Goal: Task Accomplishment & Management: Manage account settings

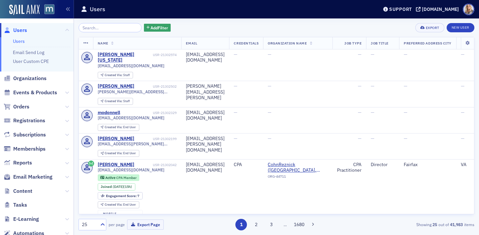
click at [86, 27] on input "search" at bounding box center [110, 27] width 63 height 9
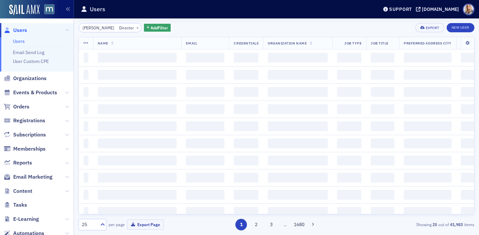
scroll to position [0, 3]
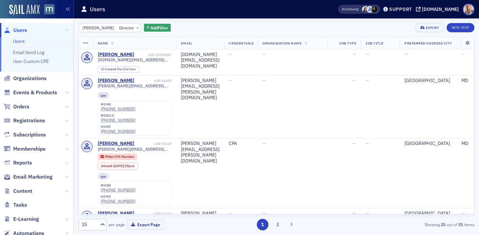
drag, startPoint x: 111, startPoint y: 27, endPoint x: 133, endPoint y: 28, distance: 22.1
click at [133, 28] on div "[PERSON_NAME] Director × Add Filter" at bounding box center [125, 27] width 92 height 9
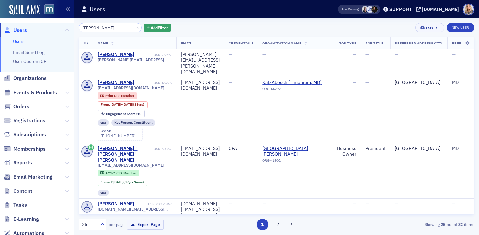
type input "[PERSON_NAME]"
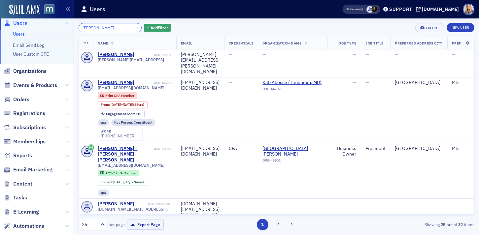
scroll to position [9, 0]
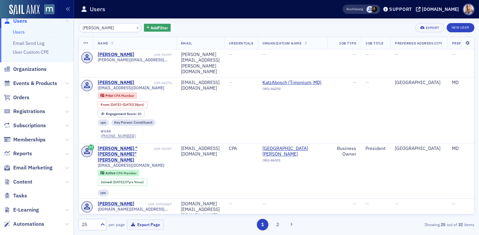
click at [66, 97] on icon at bounding box center [67, 98] width 4 height 4
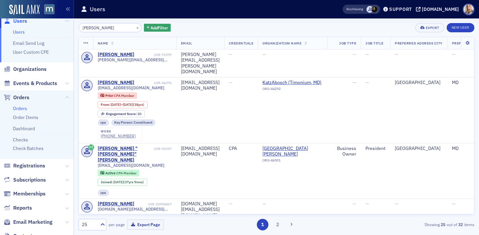
click at [22, 107] on link "Orders" at bounding box center [20, 109] width 14 height 6
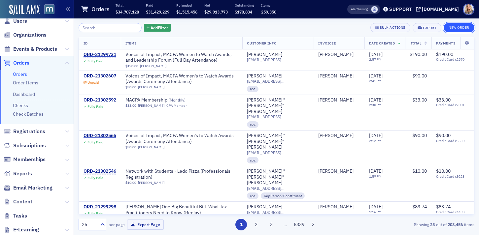
click at [450, 25] on button "New Order" at bounding box center [459, 27] width 31 height 9
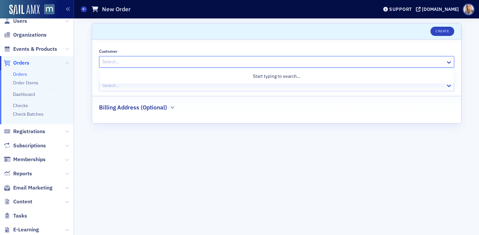
click at [202, 64] on div at bounding box center [273, 62] width 343 height 8
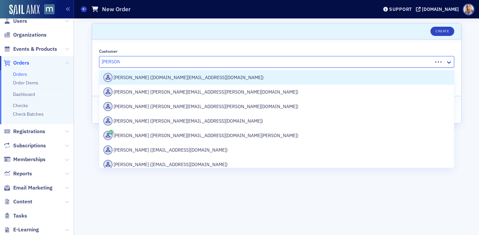
type input "[PERSON_NAME]"
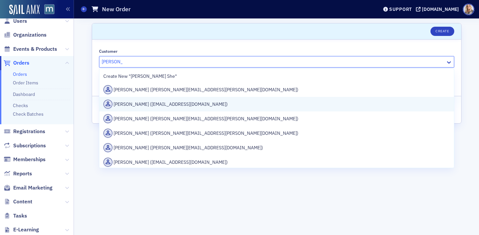
click at [198, 104] on div "[PERSON_NAME] ([EMAIL_ADDRESS][DOMAIN_NAME])" at bounding box center [276, 104] width 347 height 9
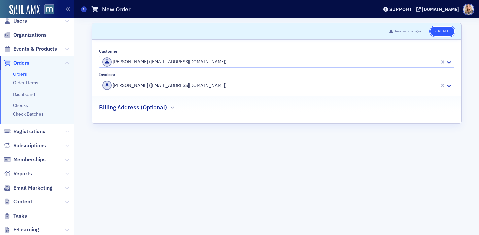
click at [444, 28] on button "Create" at bounding box center [441, 31] width 23 height 9
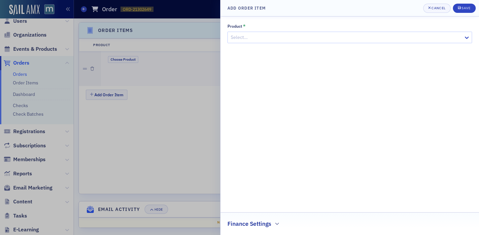
scroll to position [202, 0]
click at [282, 38] on div at bounding box center [346, 37] width 233 height 8
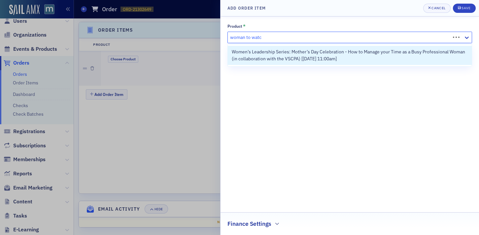
type input "woman to watch"
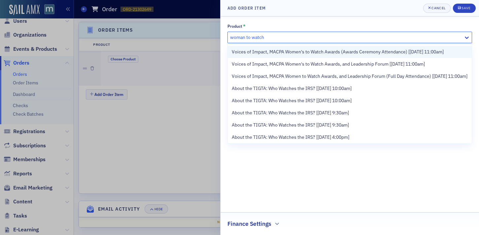
click at [298, 51] on span "Voices of Impact, MACPA Women's to Watch Awards (Awards Ceremony Attendance) [[…" at bounding box center [338, 52] width 212 height 7
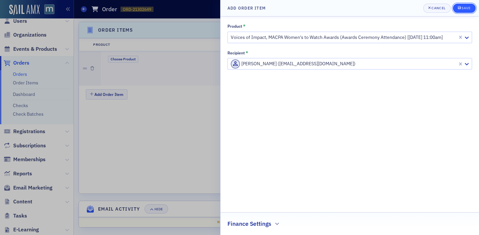
click at [463, 8] on div "Save" at bounding box center [465, 8] width 9 height 4
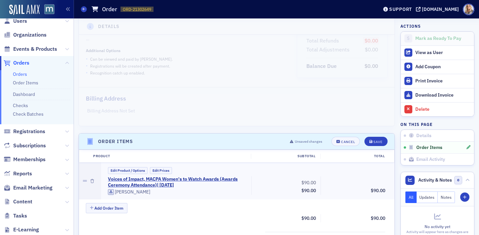
scroll to position [91, 0]
click at [374, 140] on div "Save" at bounding box center [377, 142] width 9 height 4
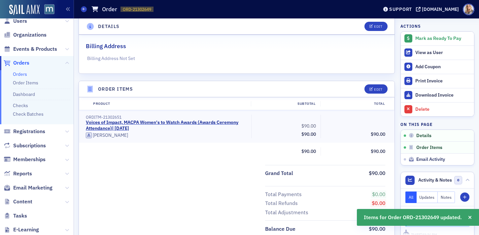
scroll to position [0, 0]
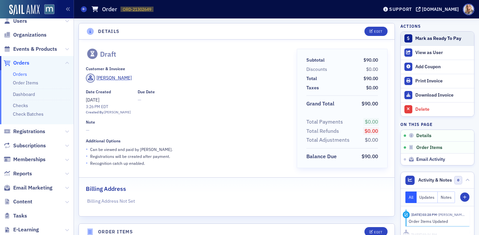
click at [425, 37] on div "Mark as Ready To Pay" at bounding box center [442, 39] width 55 height 6
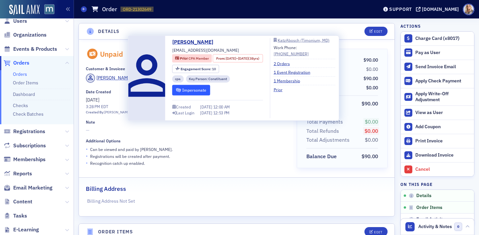
click at [180, 92] on button "Impersonate" at bounding box center [191, 90] width 38 height 10
